Goal: Find specific page/section: Find specific page/section

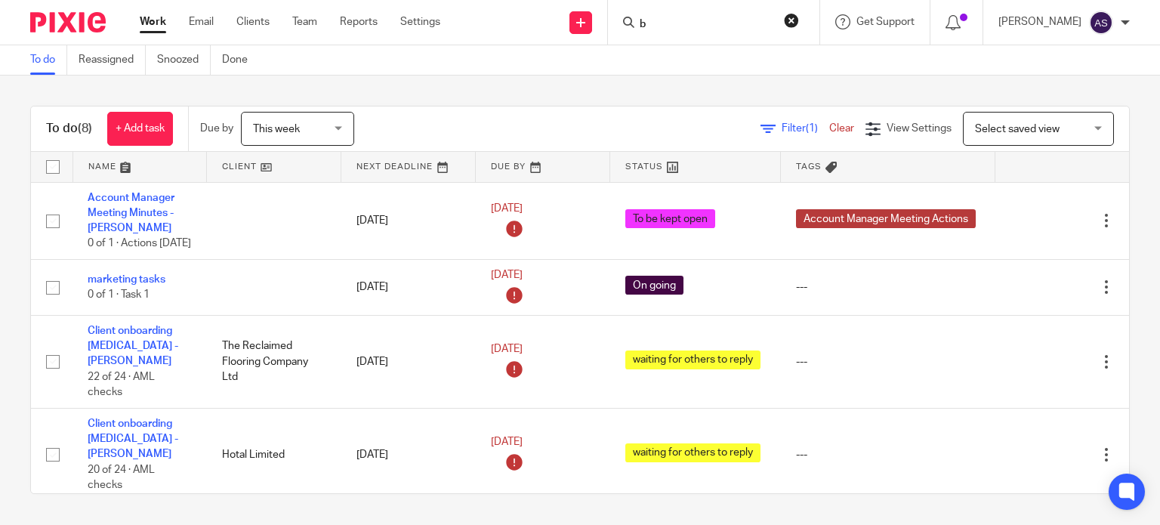
scroll to position [342, 0]
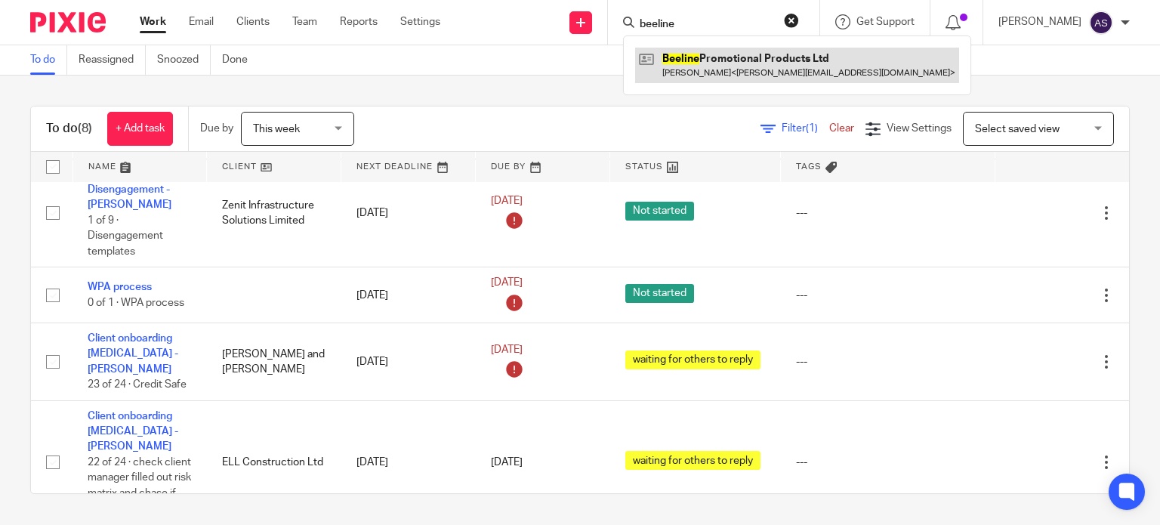
type input "beeline"
click at [715, 68] on link at bounding box center [797, 65] width 324 height 35
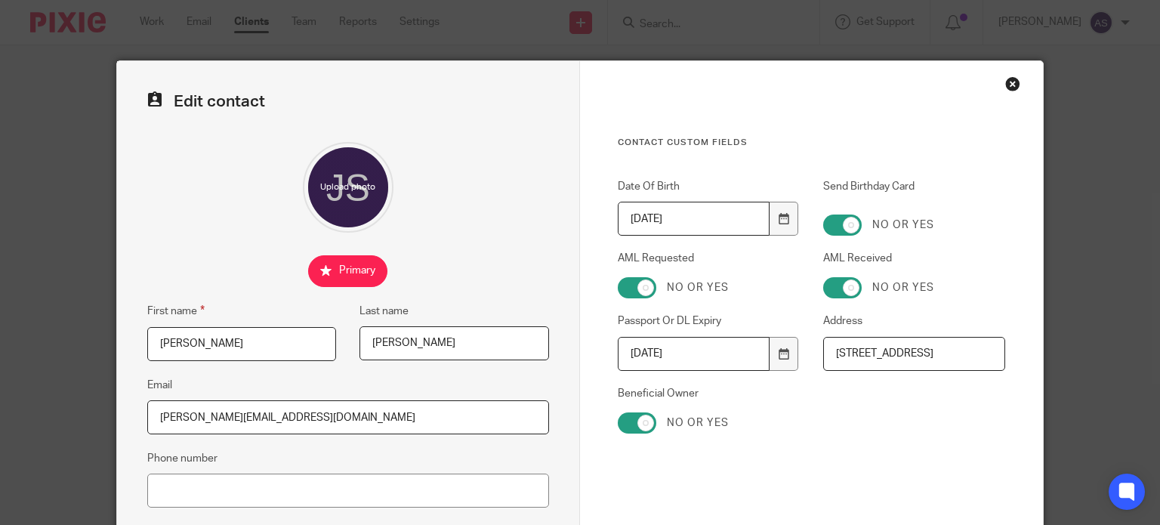
scroll to position [0, 26]
drag, startPoint x: 830, startPoint y: 353, endPoint x: 993, endPoint y: 356, distance: 162.3
click at [993, 356] on input "[STREET_ADDRESS]" at bounding box center [914, 354] width 182 height 34
